Goal: Task Accomplishment & Management: Manage account settings

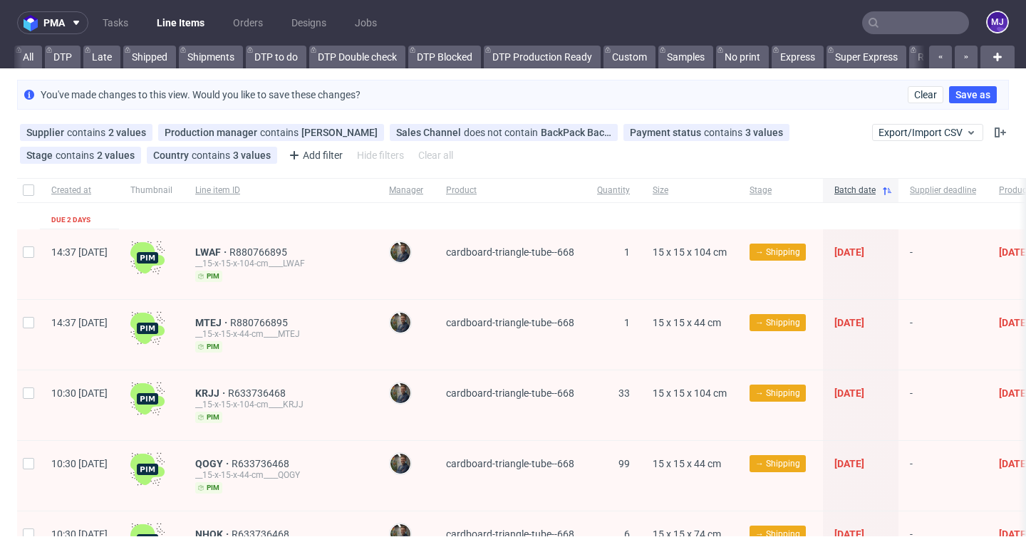
scroll to position [0, 2735]
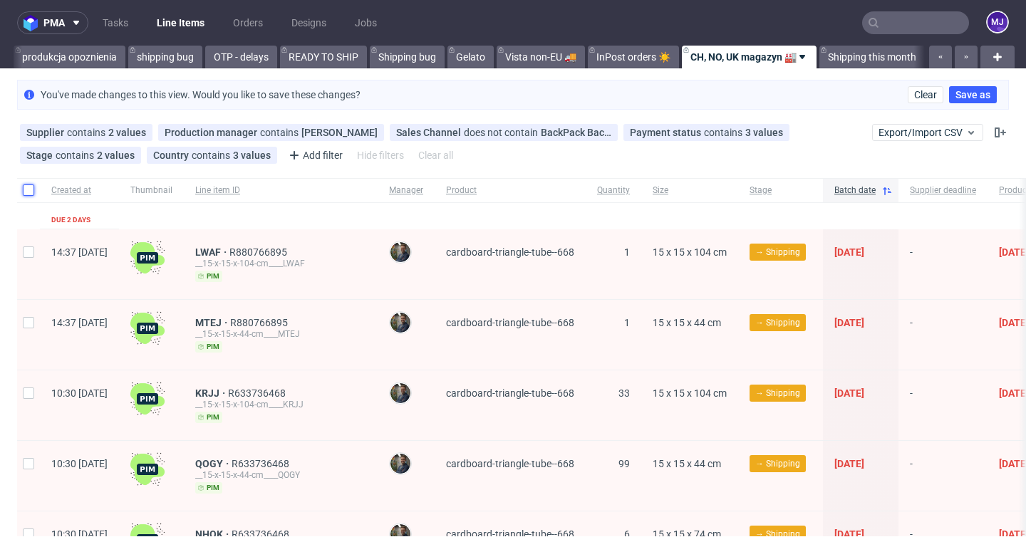
click at [27, 191] on input "checkbox" at bounding box center [28, 190] width 11 height 11
checkbox input "true"
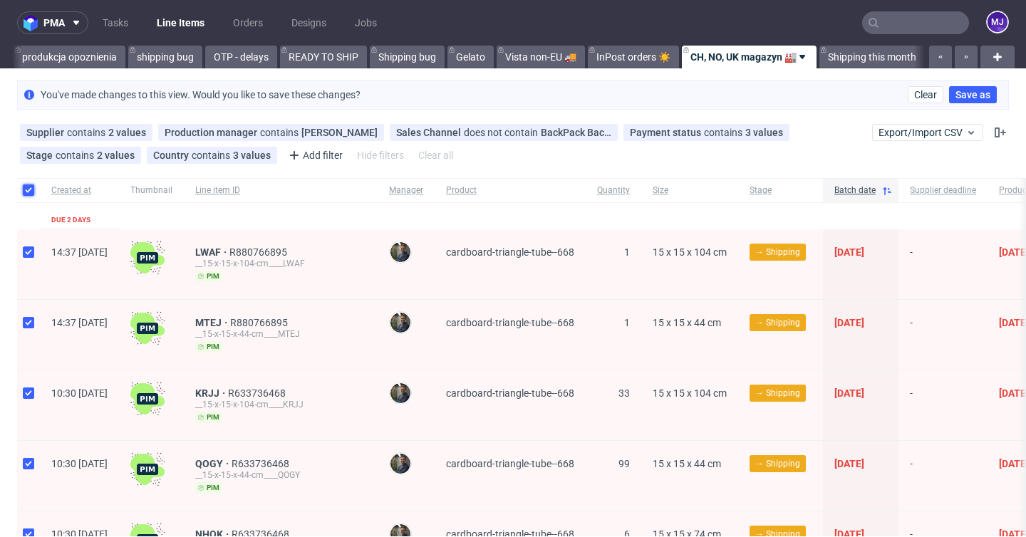
checkbox input "true"
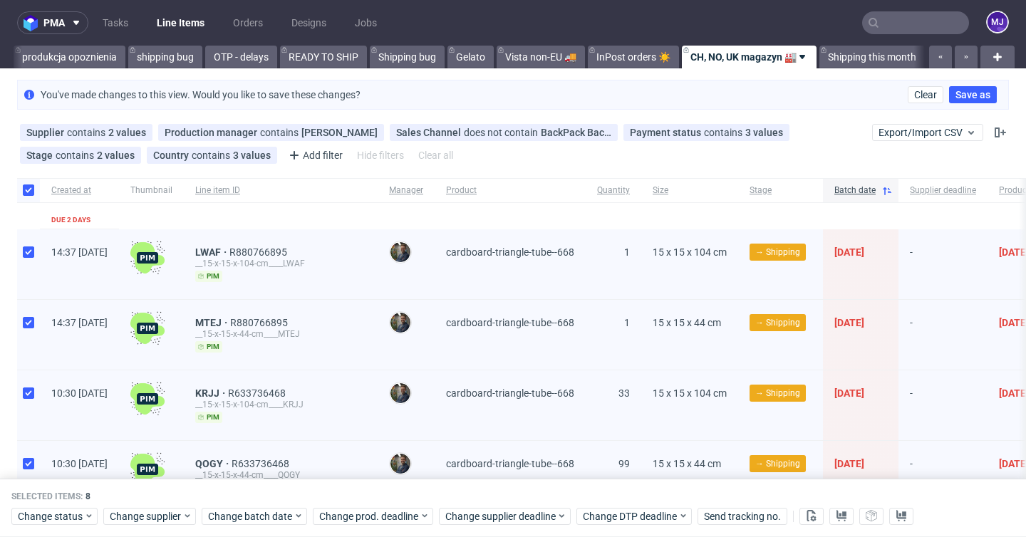
click at [462, 98] on div "You've made changes to this view. Would you like to save these changes? Clear S…" at bounding box center [513, 95] width 992 height 30
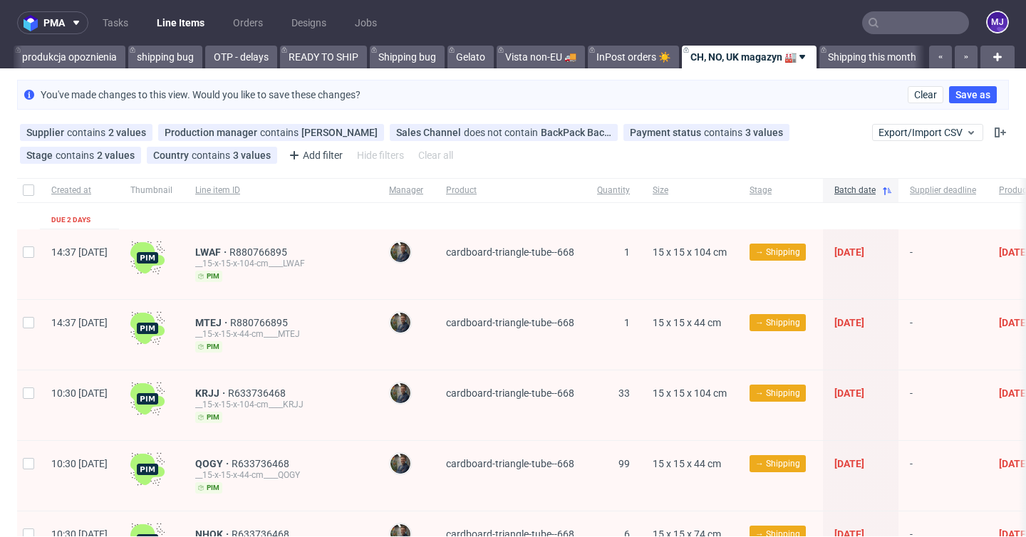
scroll to position [0, 2735]
click at [262, 157] on icon at bounding box center [264, 155] width 11 height 11
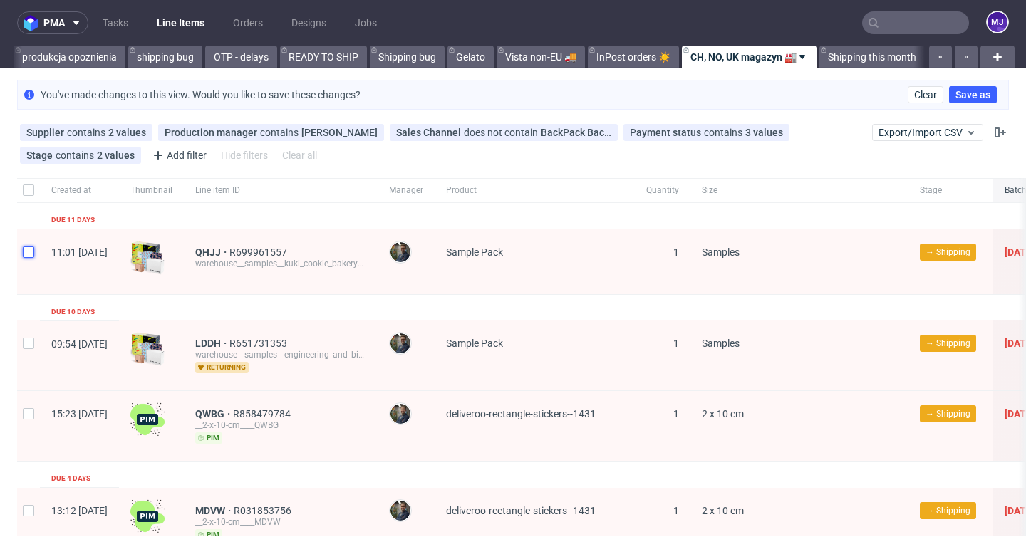
click at [30, 252] on input "checkbox" at bounding box center [28, 252] width 11 height 11
checkbox input "true"
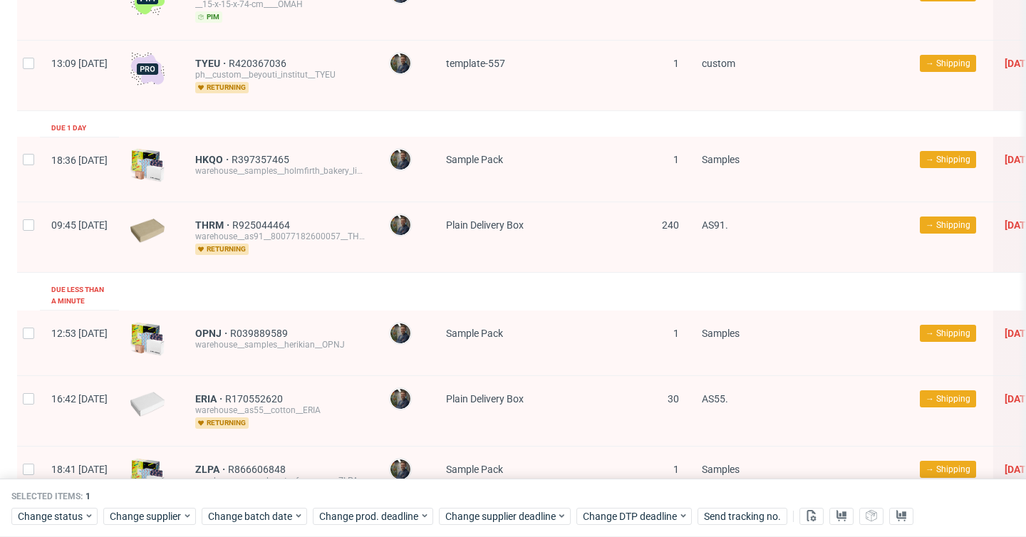
scroll to position [1218, 0]
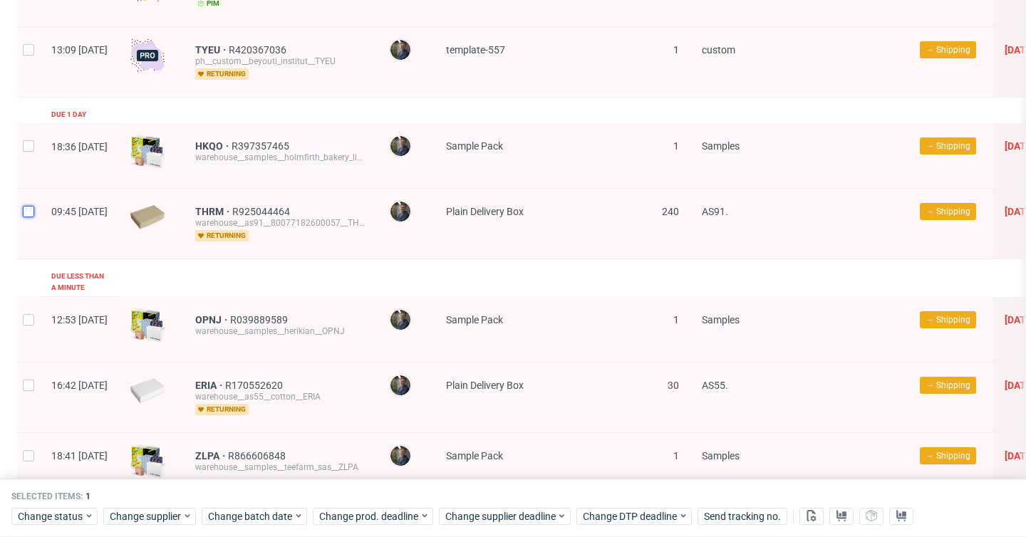
click at [29, 209] on input "checkbox" at bounding box center [28, 211] width 11 height 11
checkbox input "true"
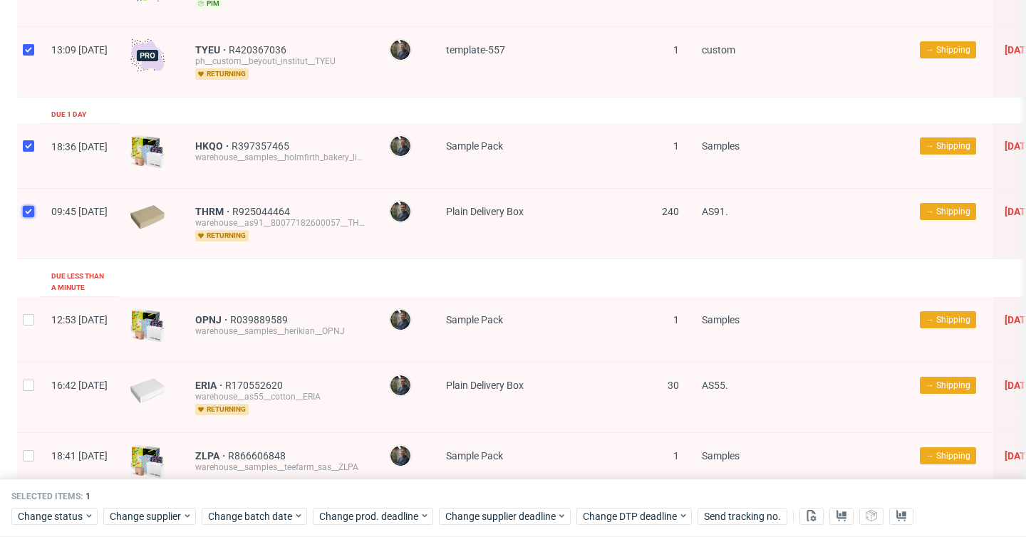
checkbox input "true"
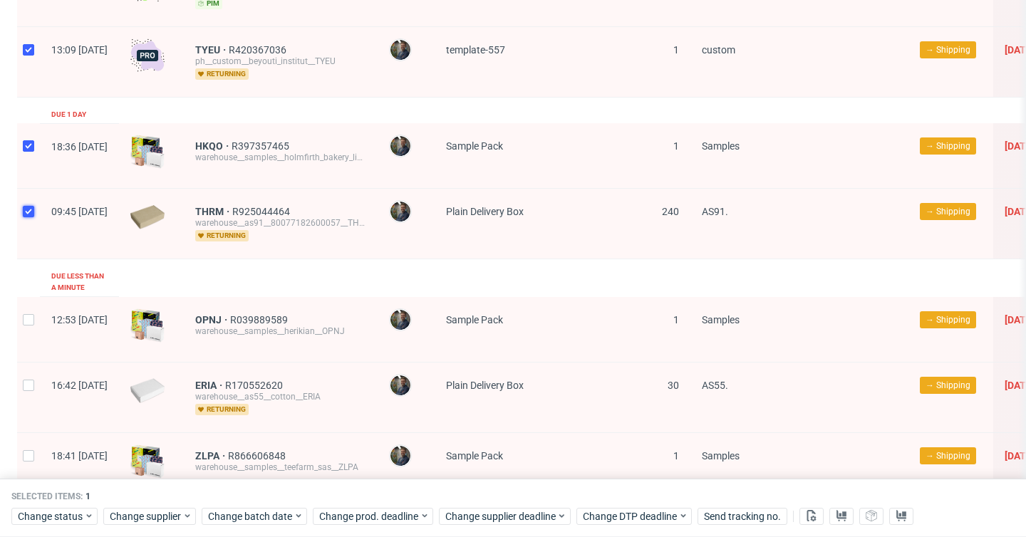
checkbox input "true"
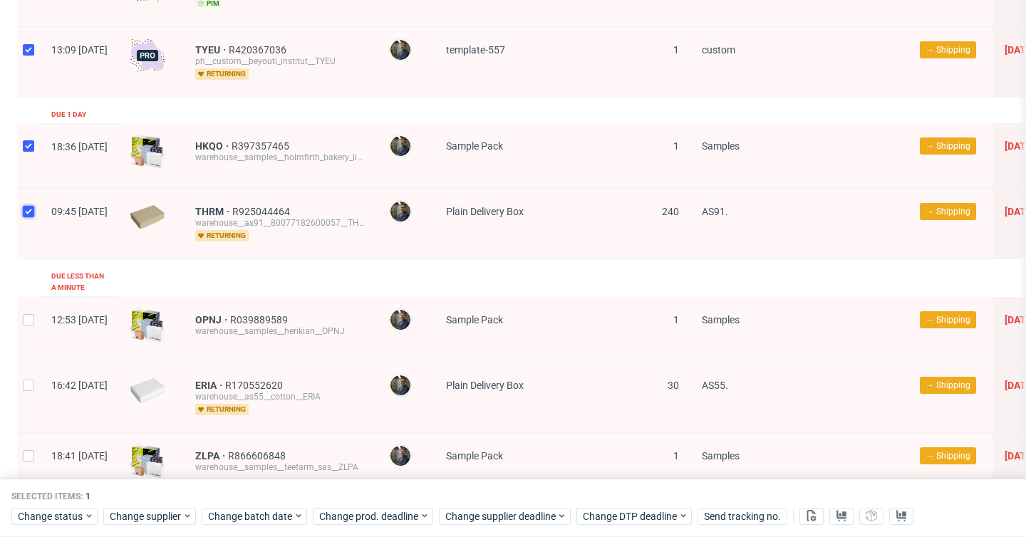
checkbox input "true"
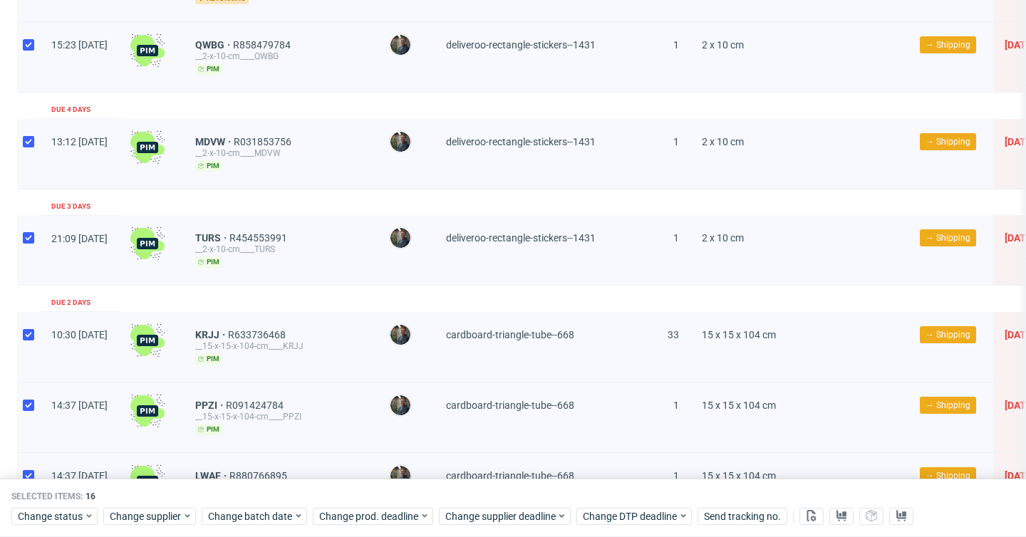
scroll to position [0, 0]
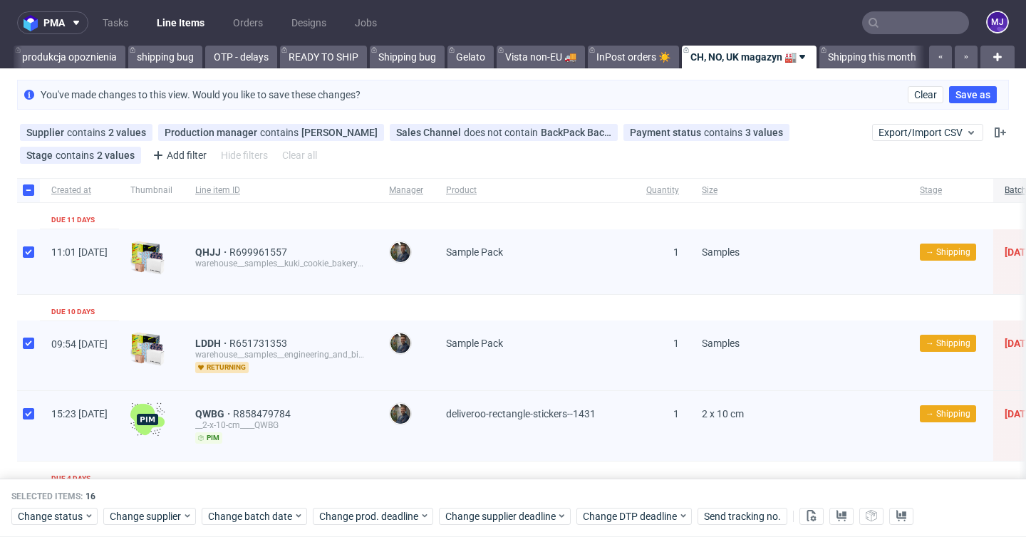
click at [29, 184] on div at bounding box center [28, 190] width 23 height 24
checkbox input "false"
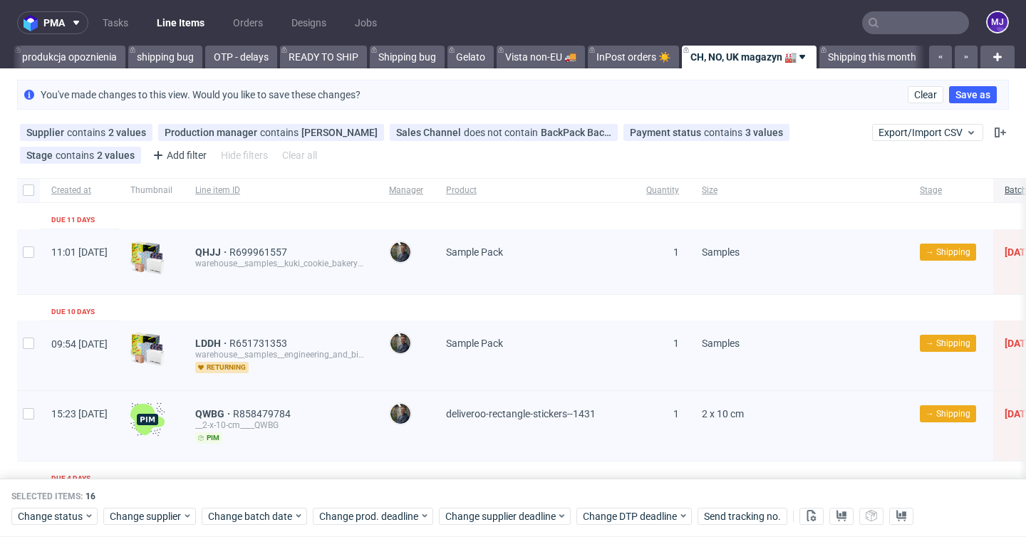
checkbox input "false"
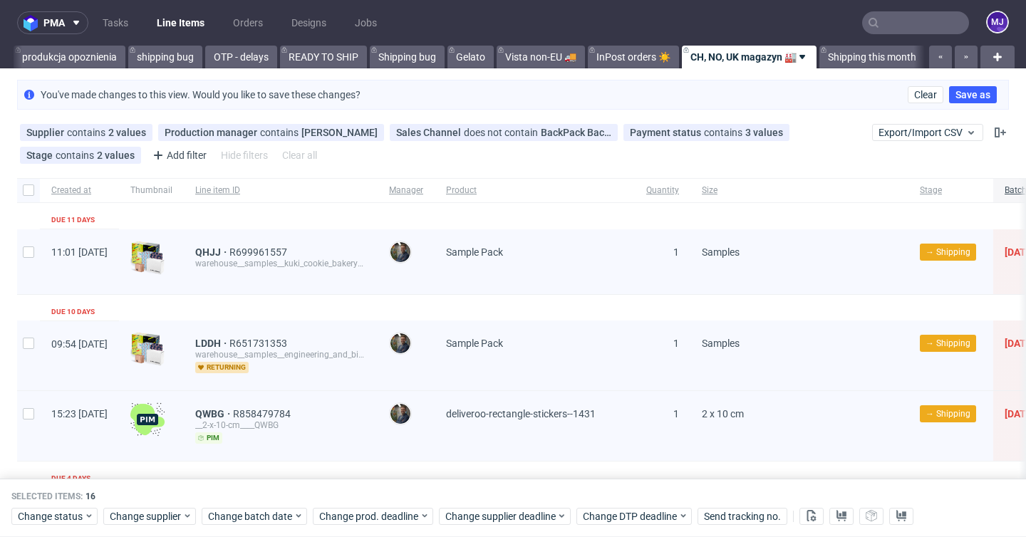
checkbox input "false"
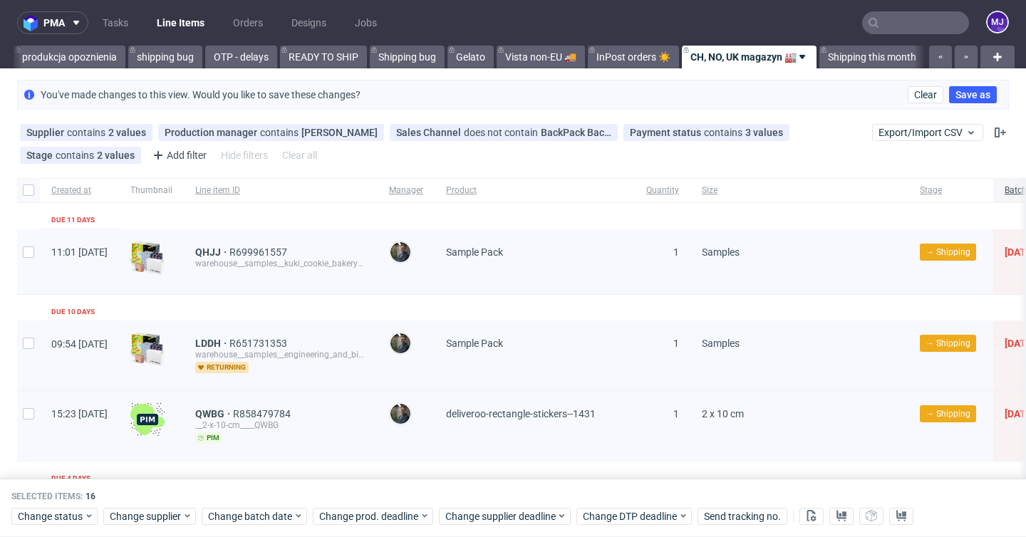
checkbox input "false"
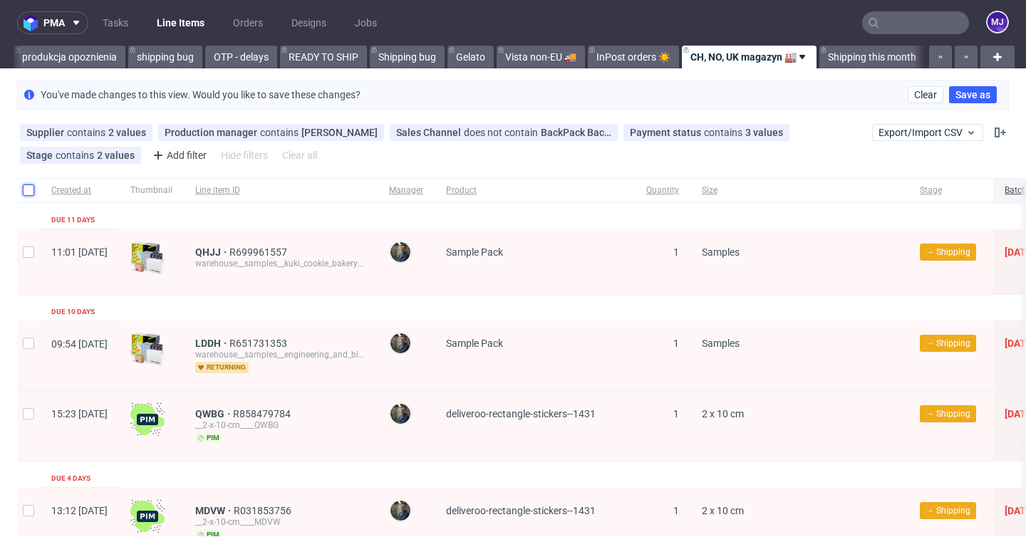
click at [29, 188] on input "checkbox" at bounding box center [28, 190] width 11 height 11
checkbox input "true"
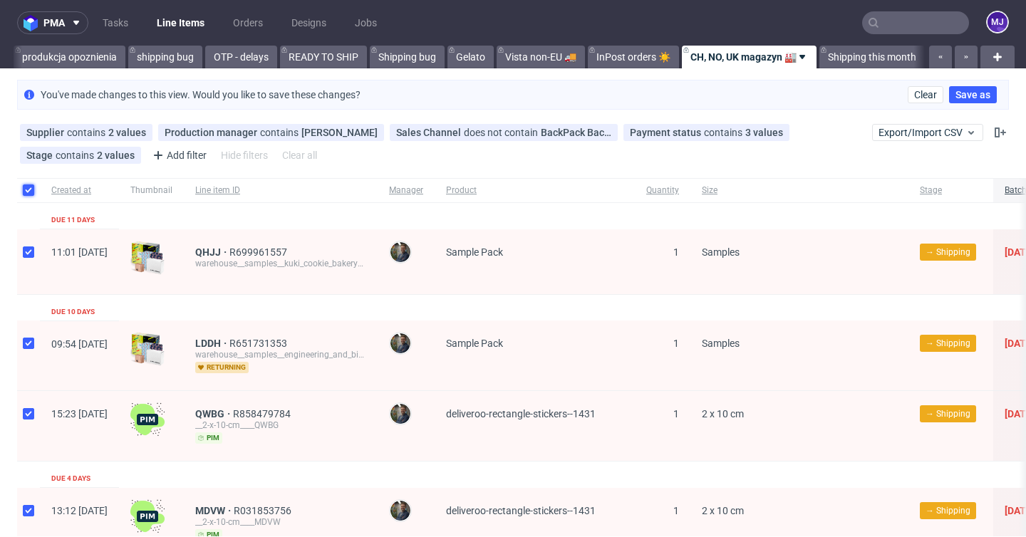
checkbox input "true"
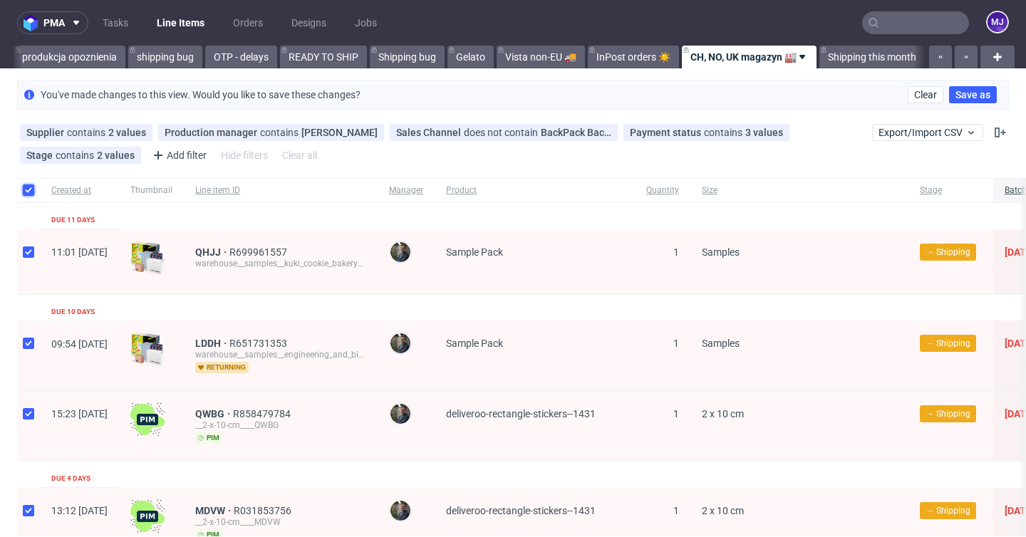
checkbox input "true"
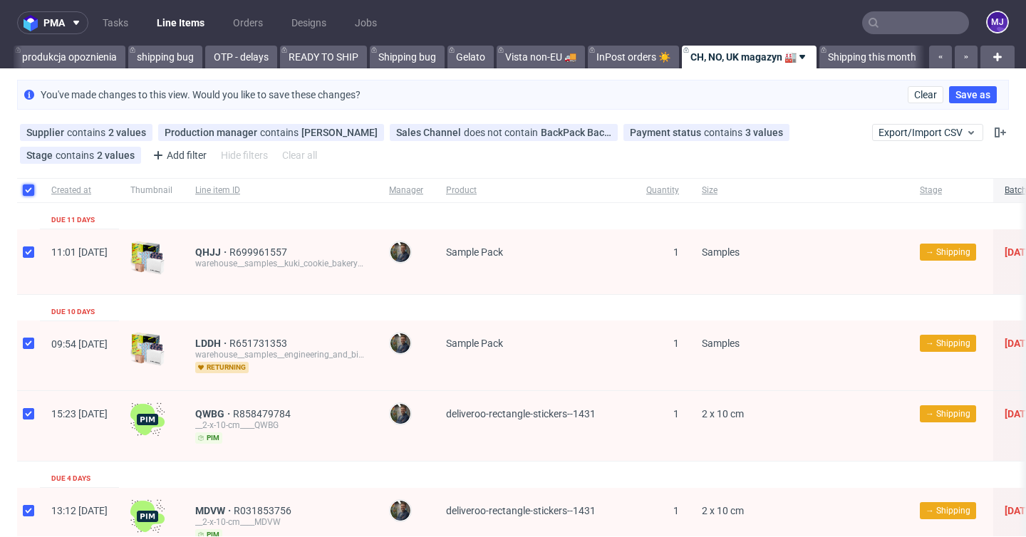
checkbox input "true"
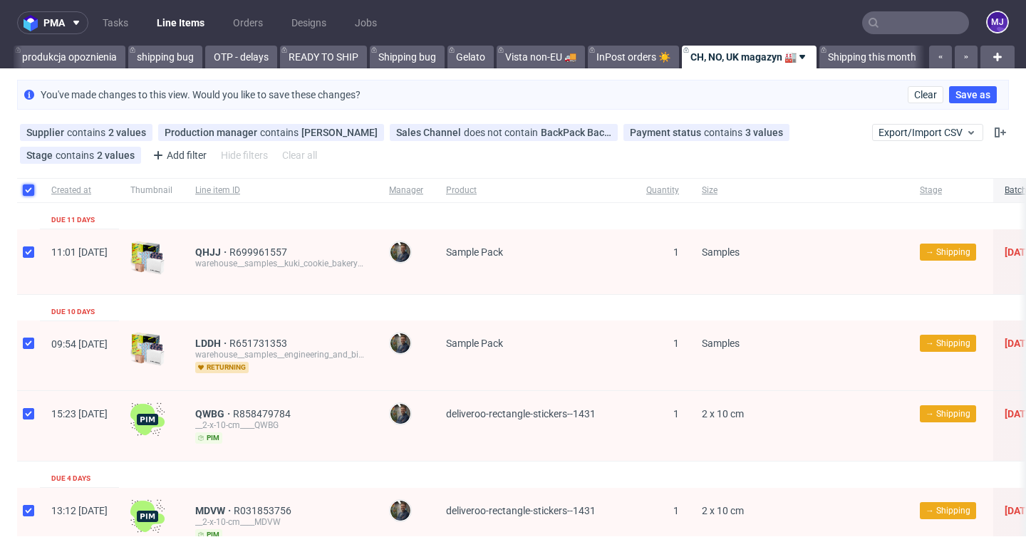
checkbox input "true"
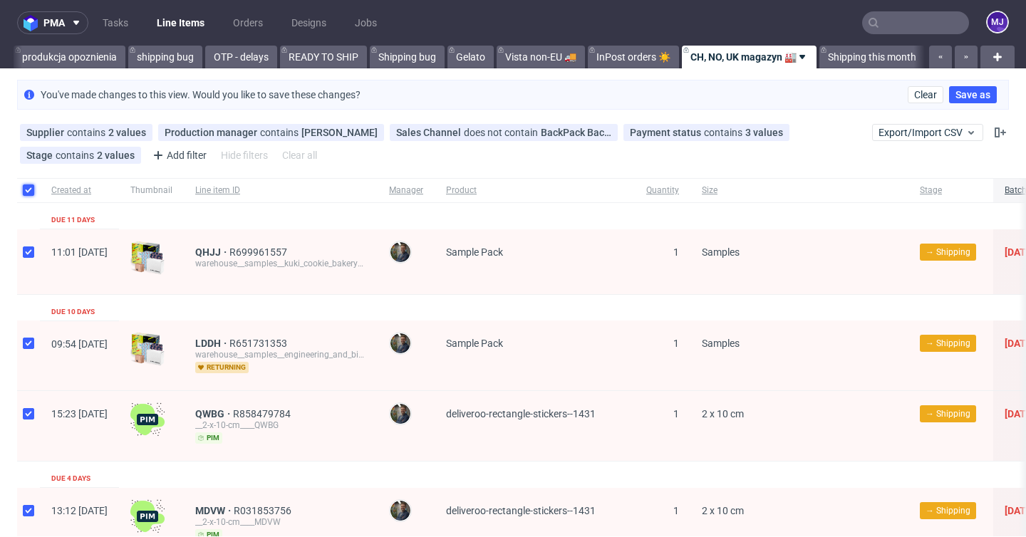
checkbox input "true"
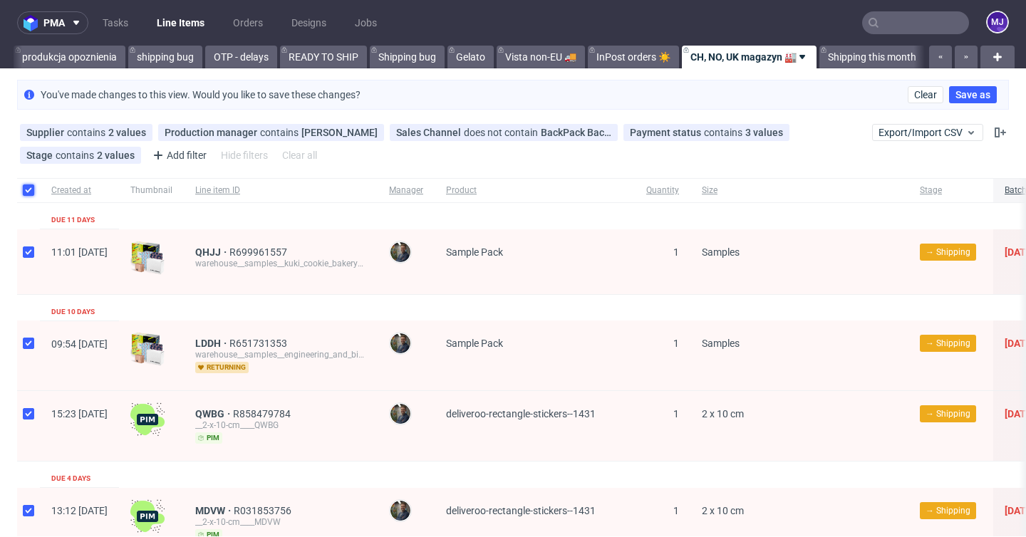
checkbox input "true"
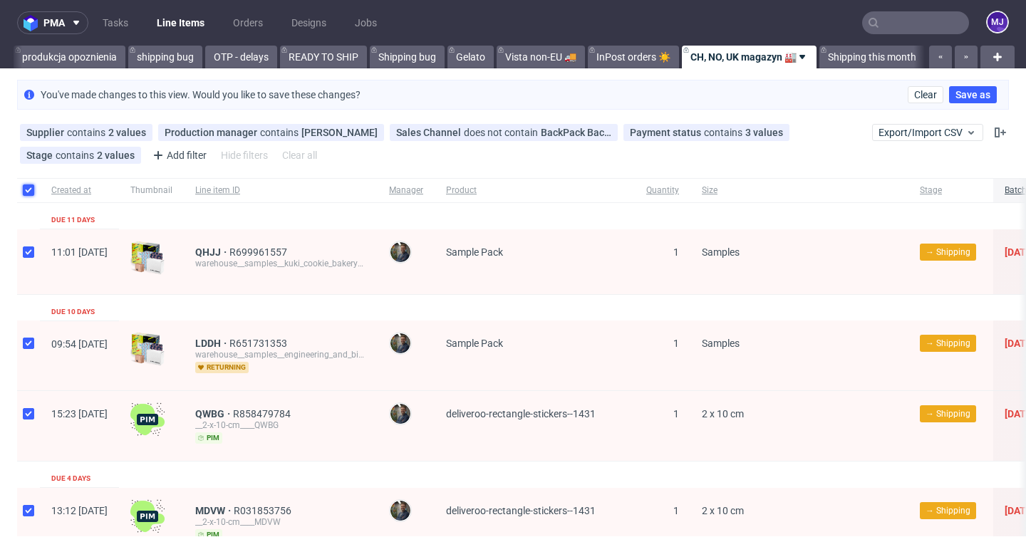
checkbox input "true"
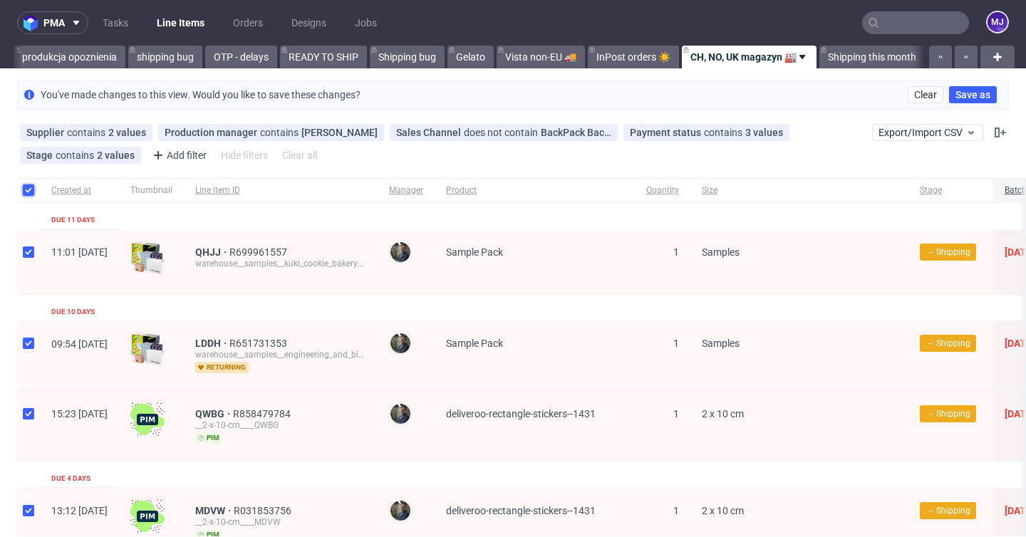
checkbox input "true"
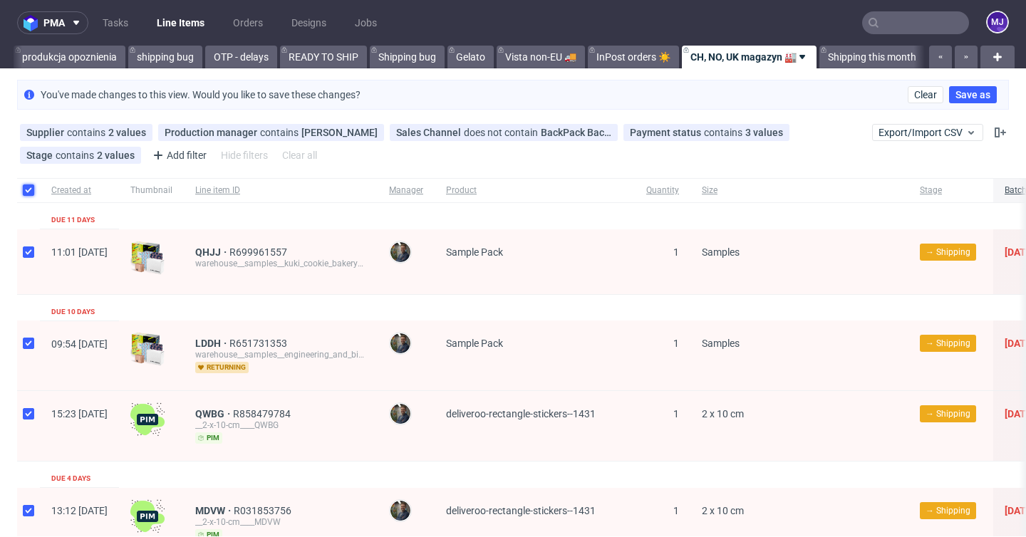
checkbox input "true"
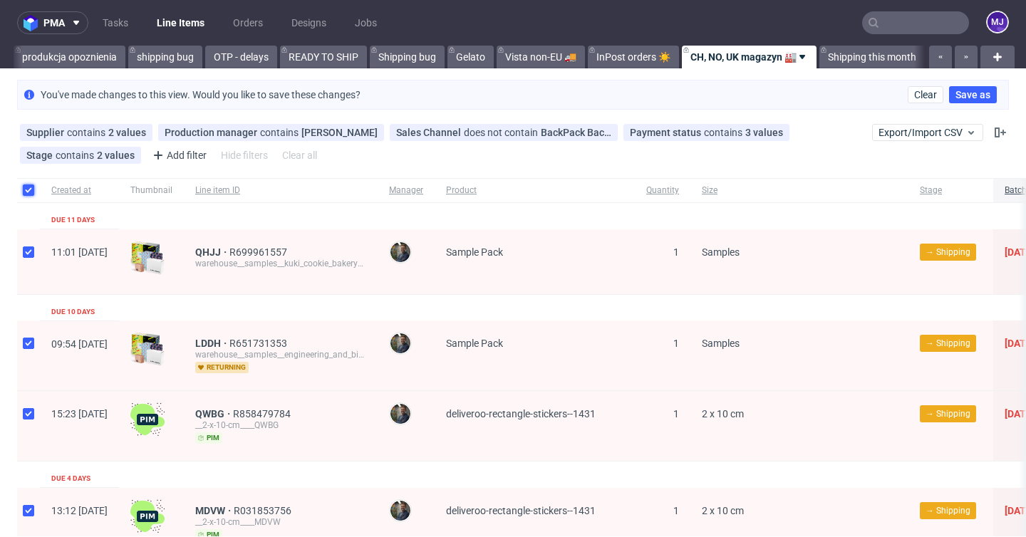
checkbox input "true"
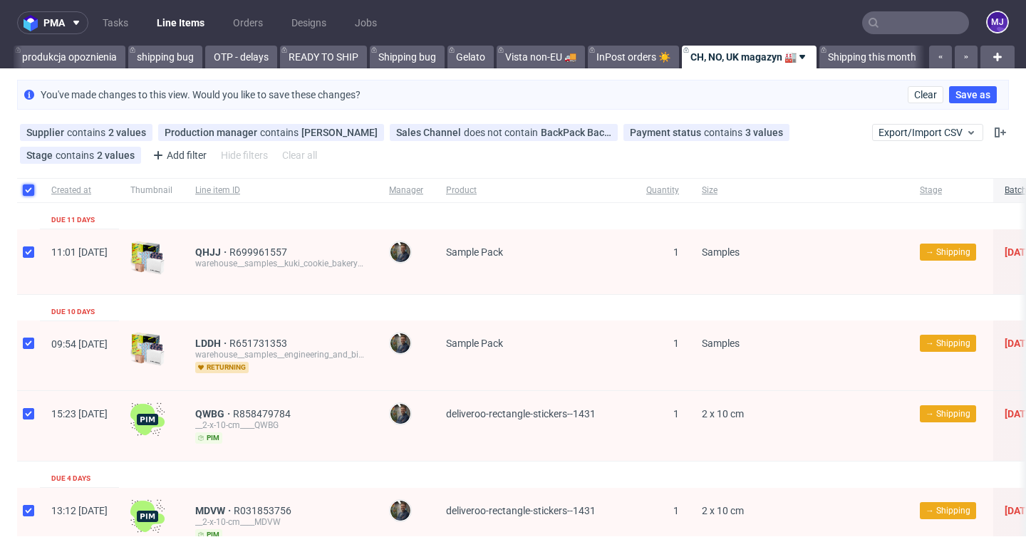
checkbox input "true"
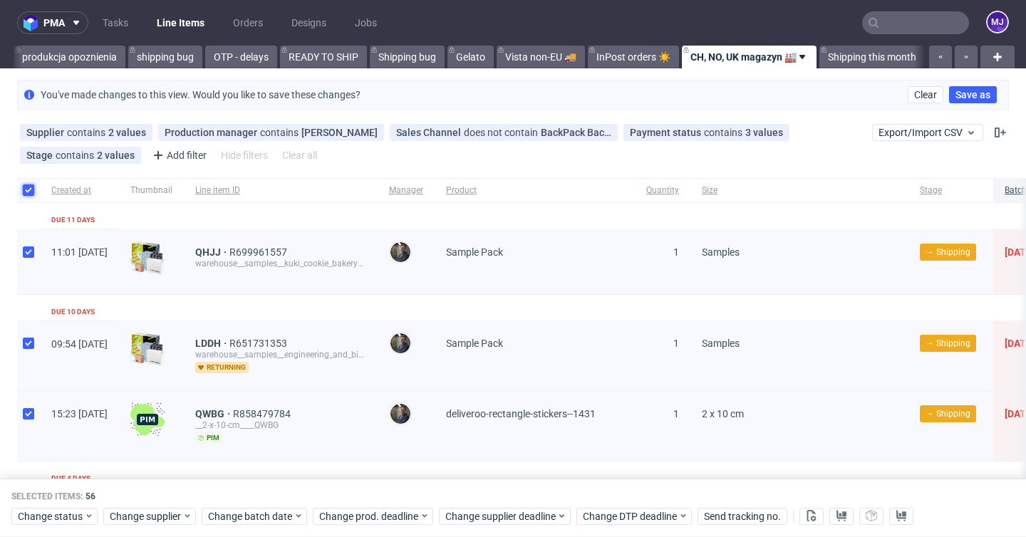
click at [29, 188] on input "checkbox" at bounding box center [28, 190] width 11 height 11
checkbox input "false"
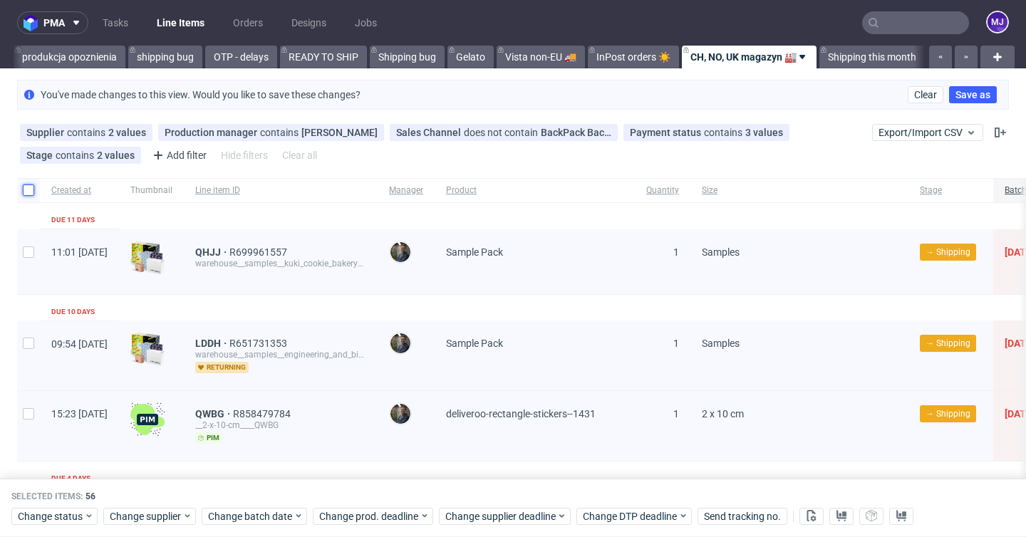
checkbox input "false"
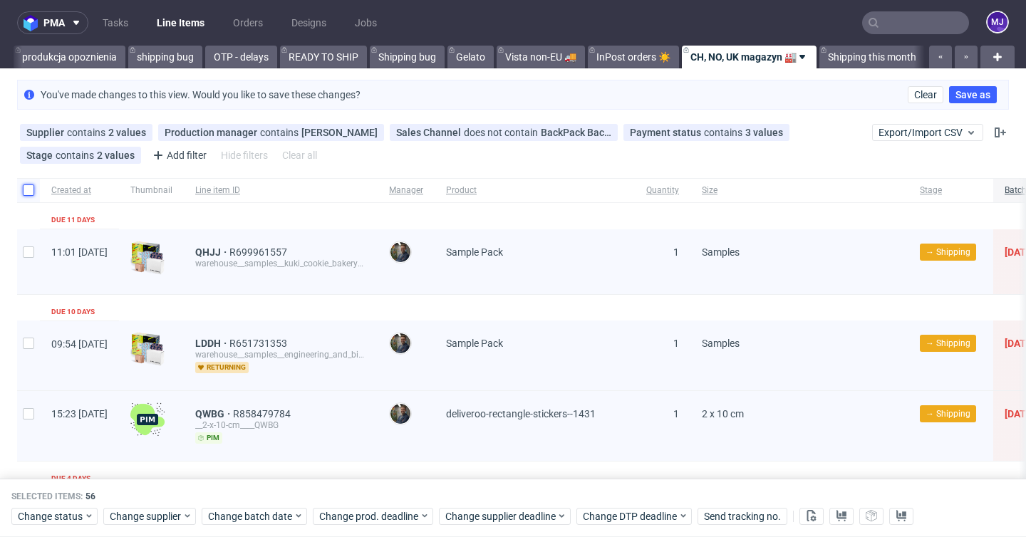
checkbox input "false"
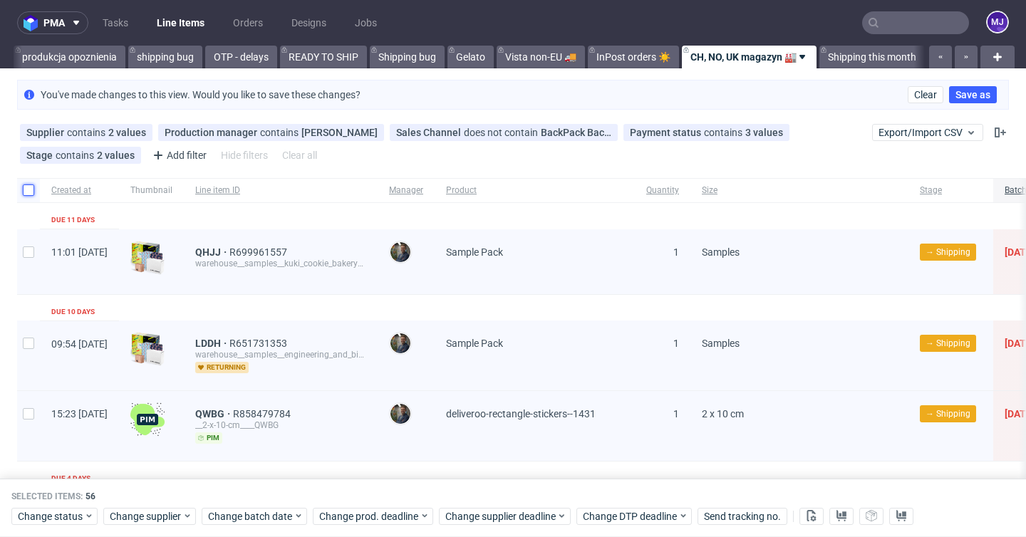
checkbox input "false"
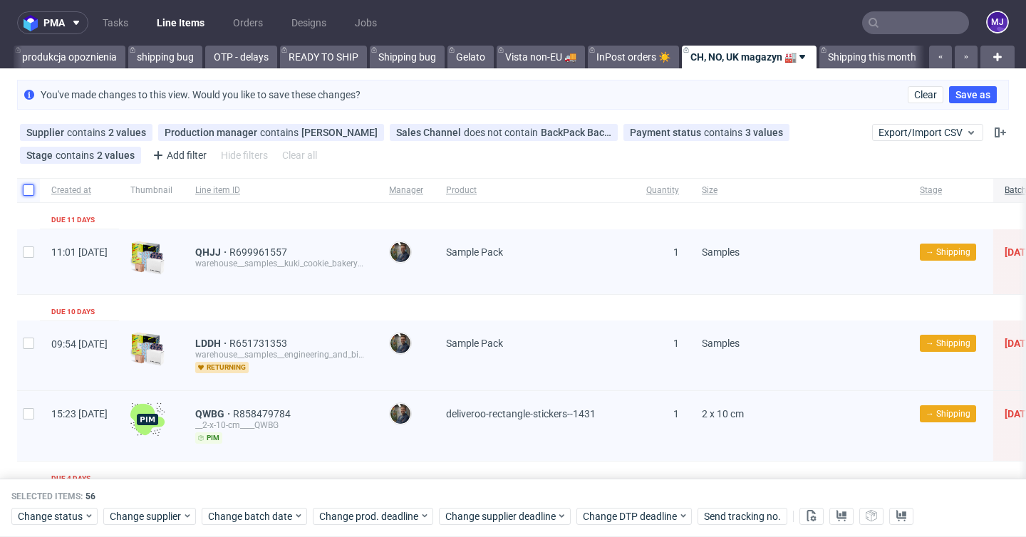
checkbox input "false"
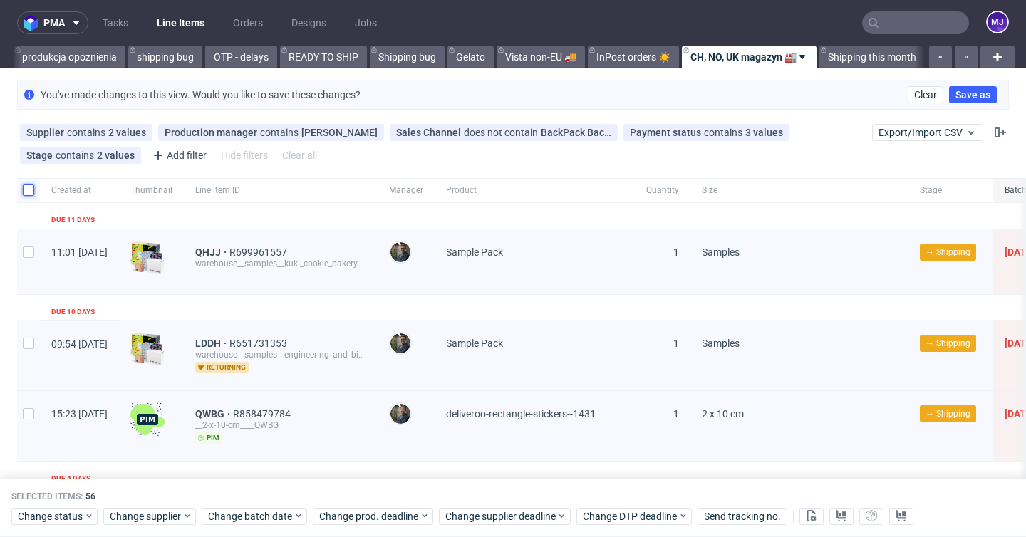
checkbox input "false"
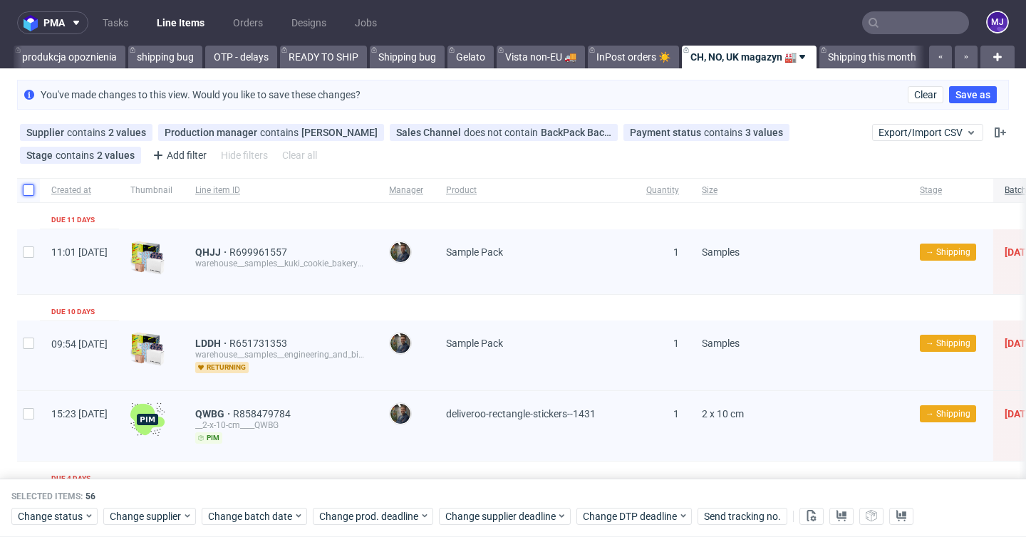
checkbox input "false"
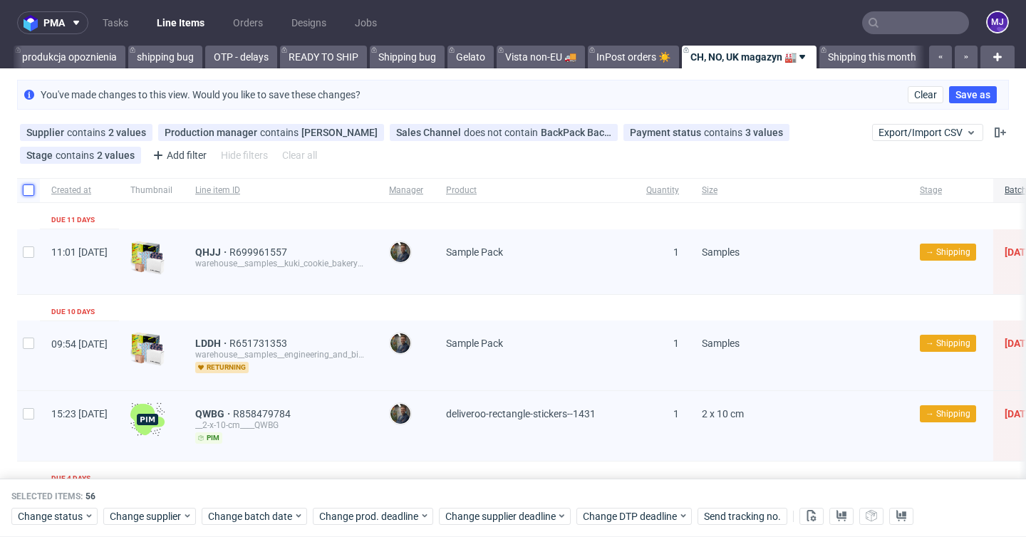
checkbox input "false"
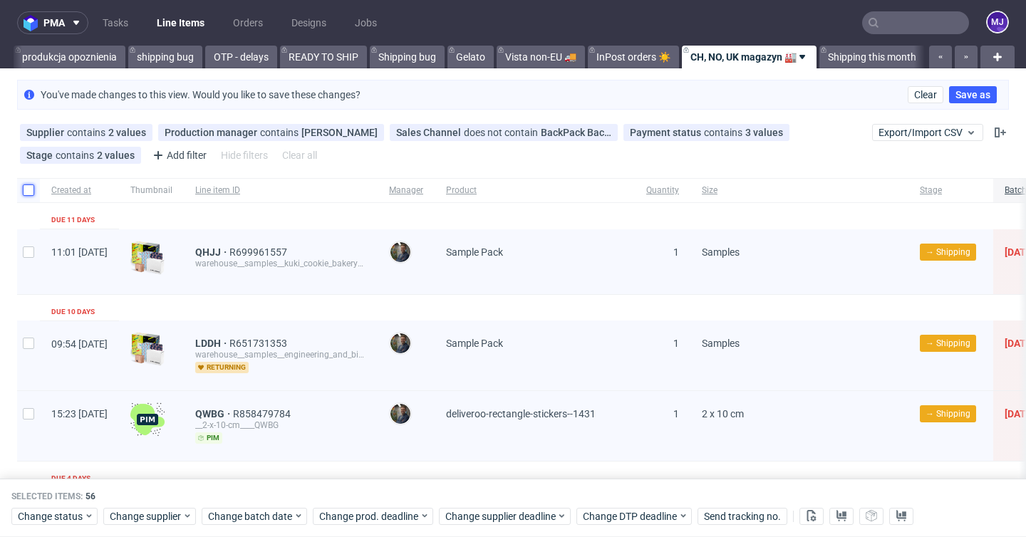
checkbox input "false"
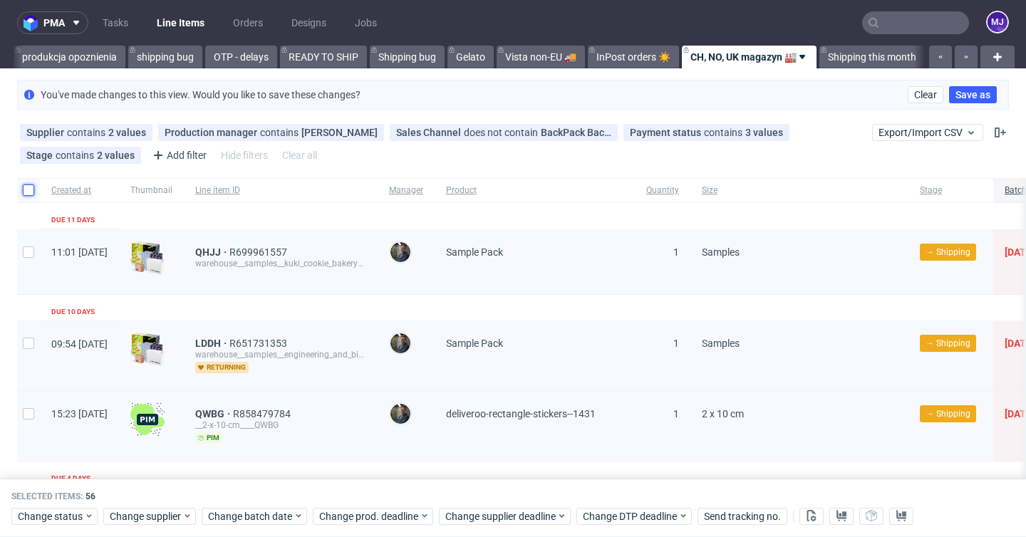
checkbox input "false"
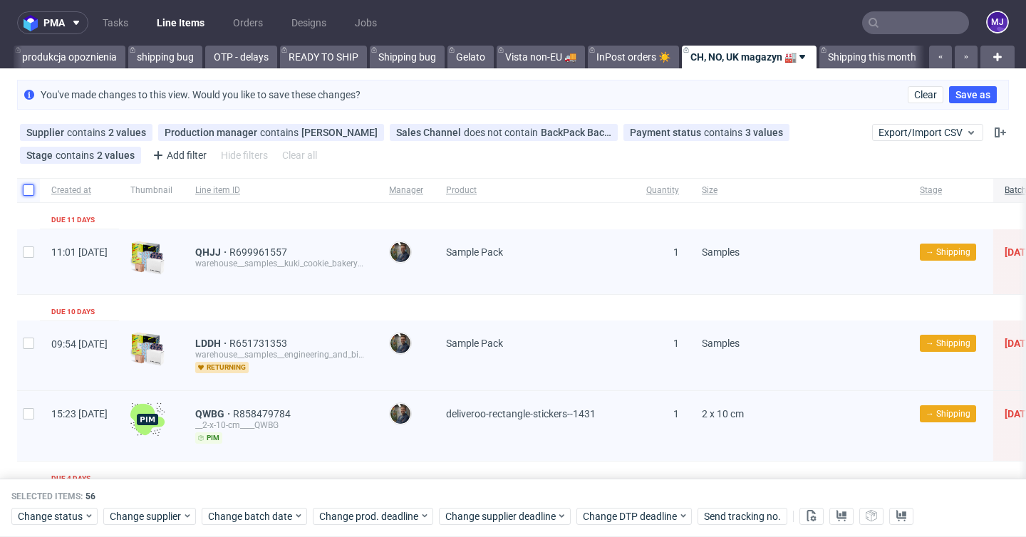
checkbox input "false"
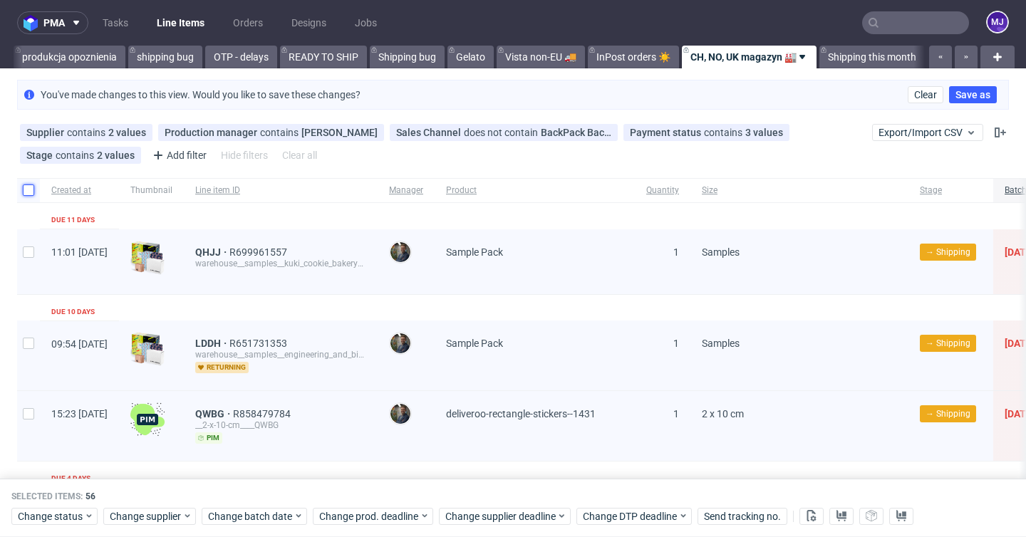
checkbox input "false"
